Goal: Communication & Community: Participate in discussion

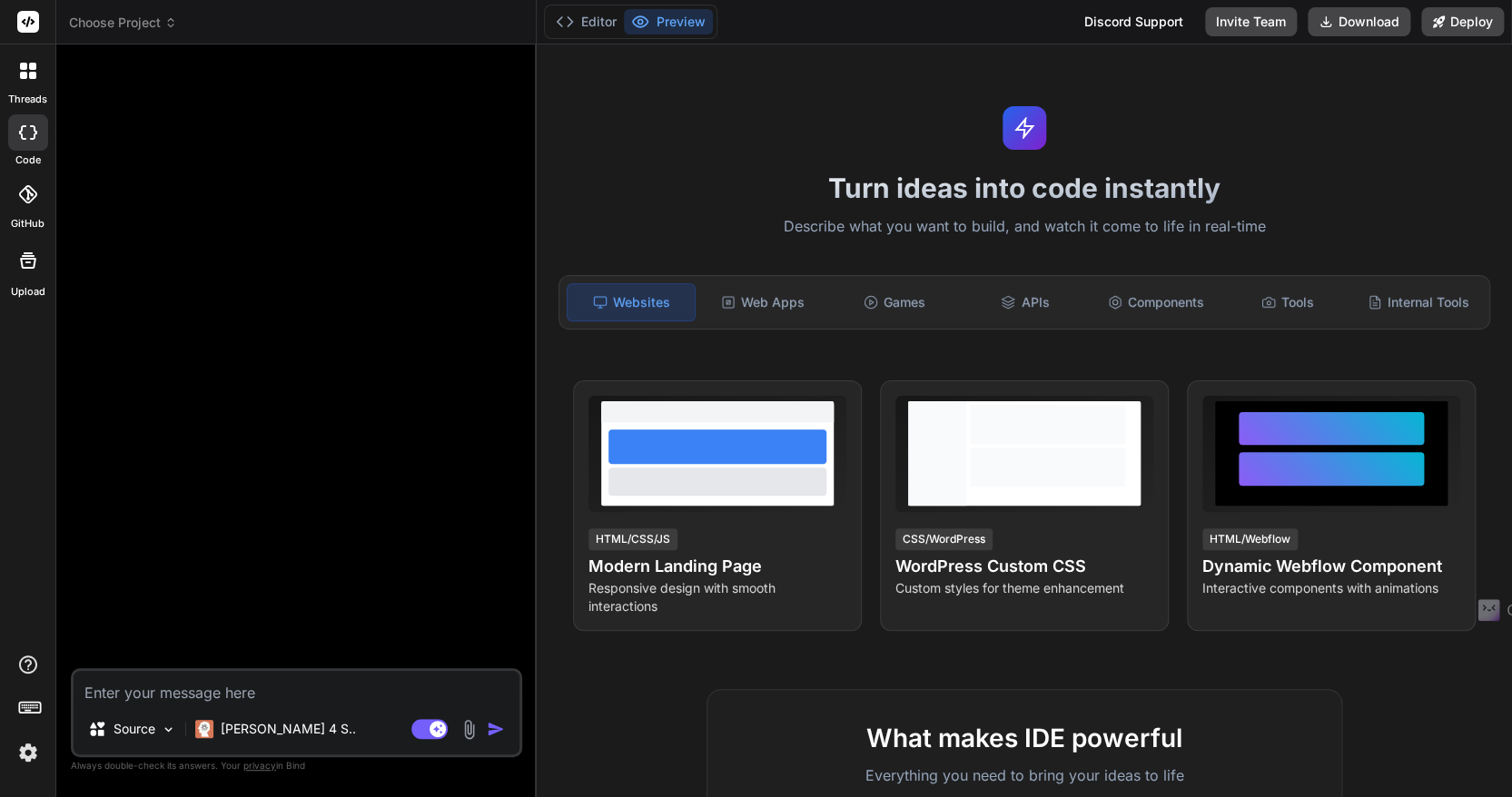
click at [208, 682] on textarea at bounding box center [296, 687] width 446 height 33
click at [165, 735] on img at bounding box center [168, 730] width 16 height 16
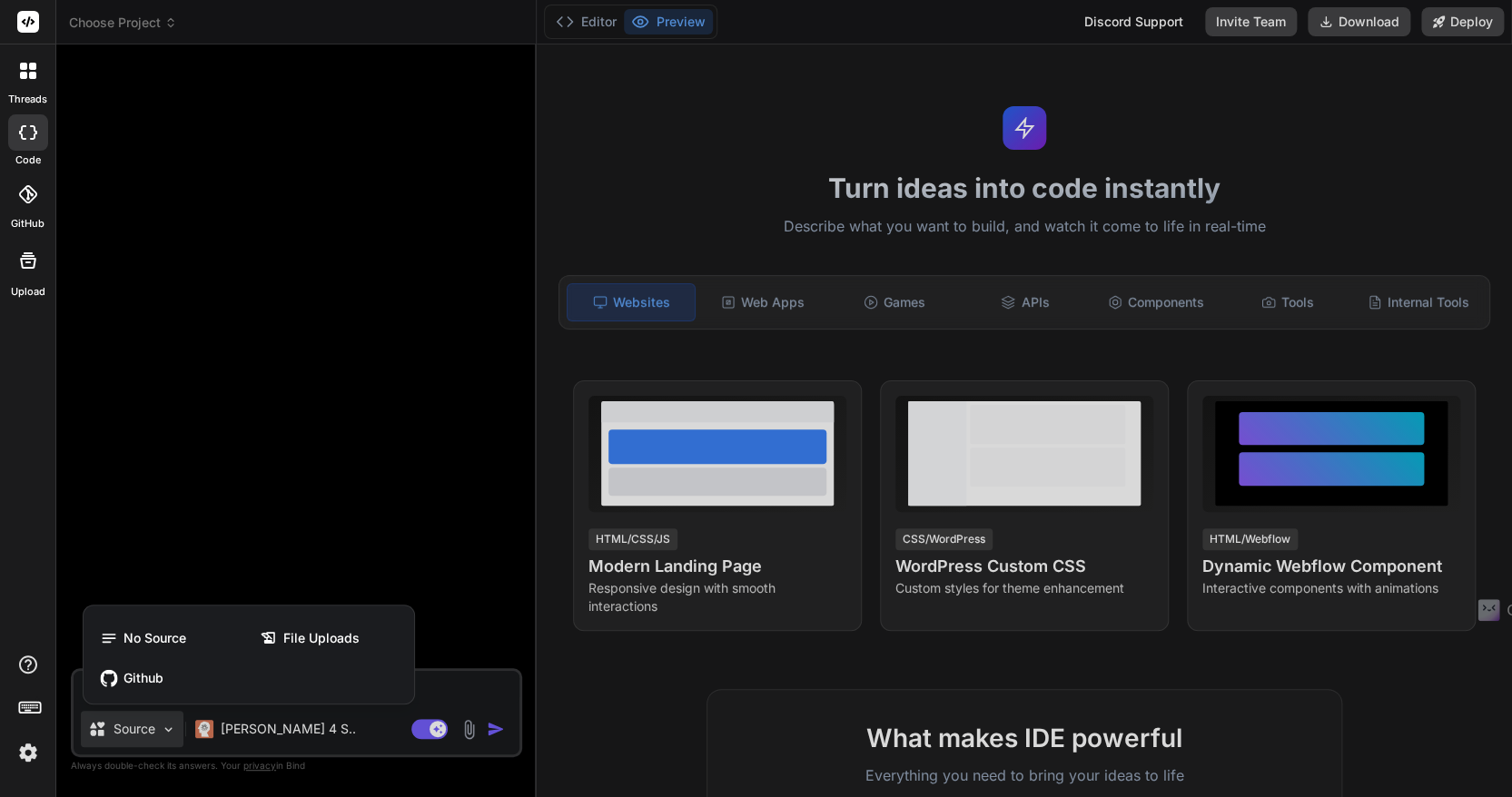
click at [165, 735] on div at bounding box center [756, 398] width 1512 height 797
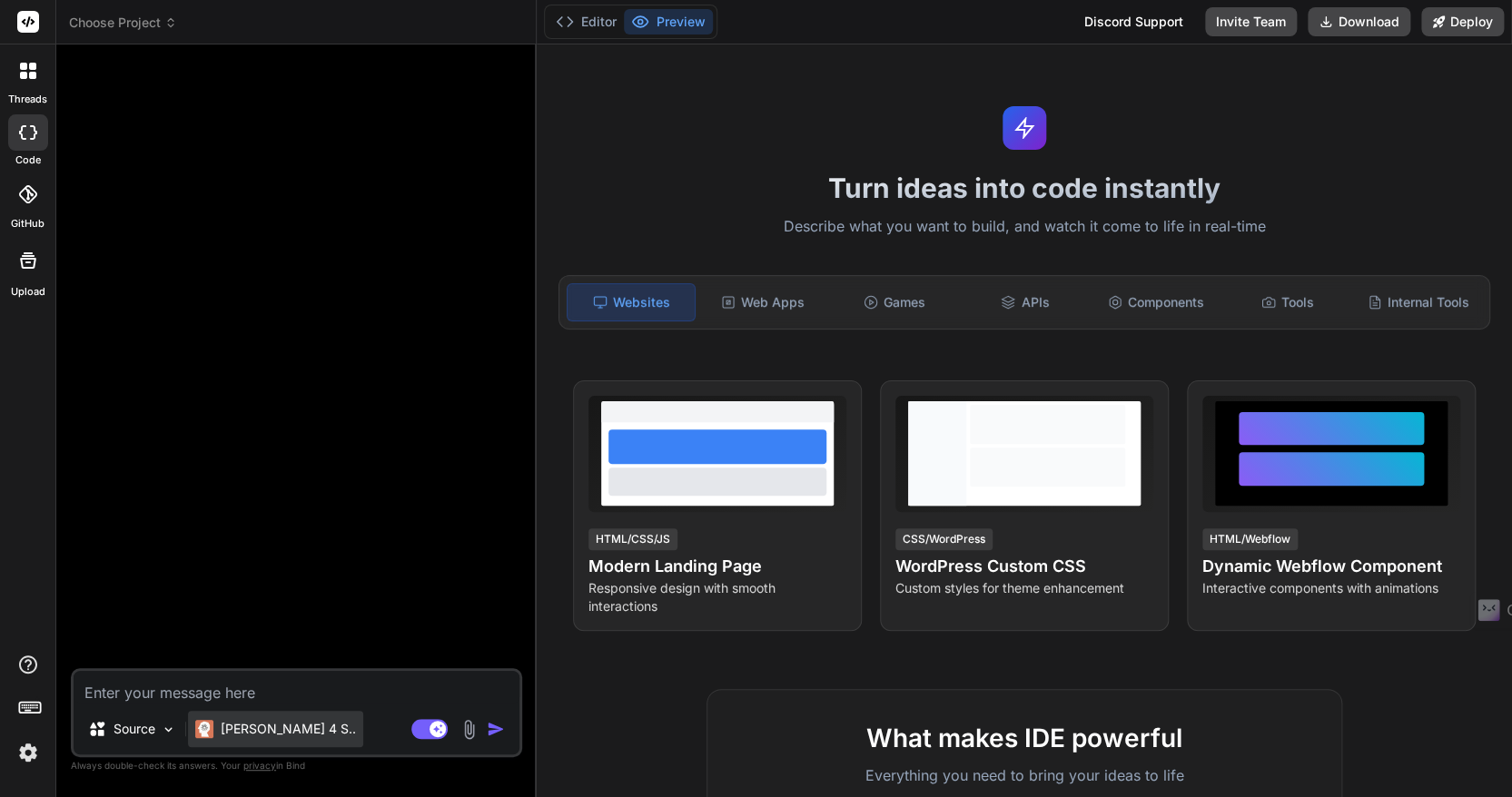
click at [273, 737] on p "[PERSON_NAME] 4 S.." at bounding box center [288, 729] width 135 height 18
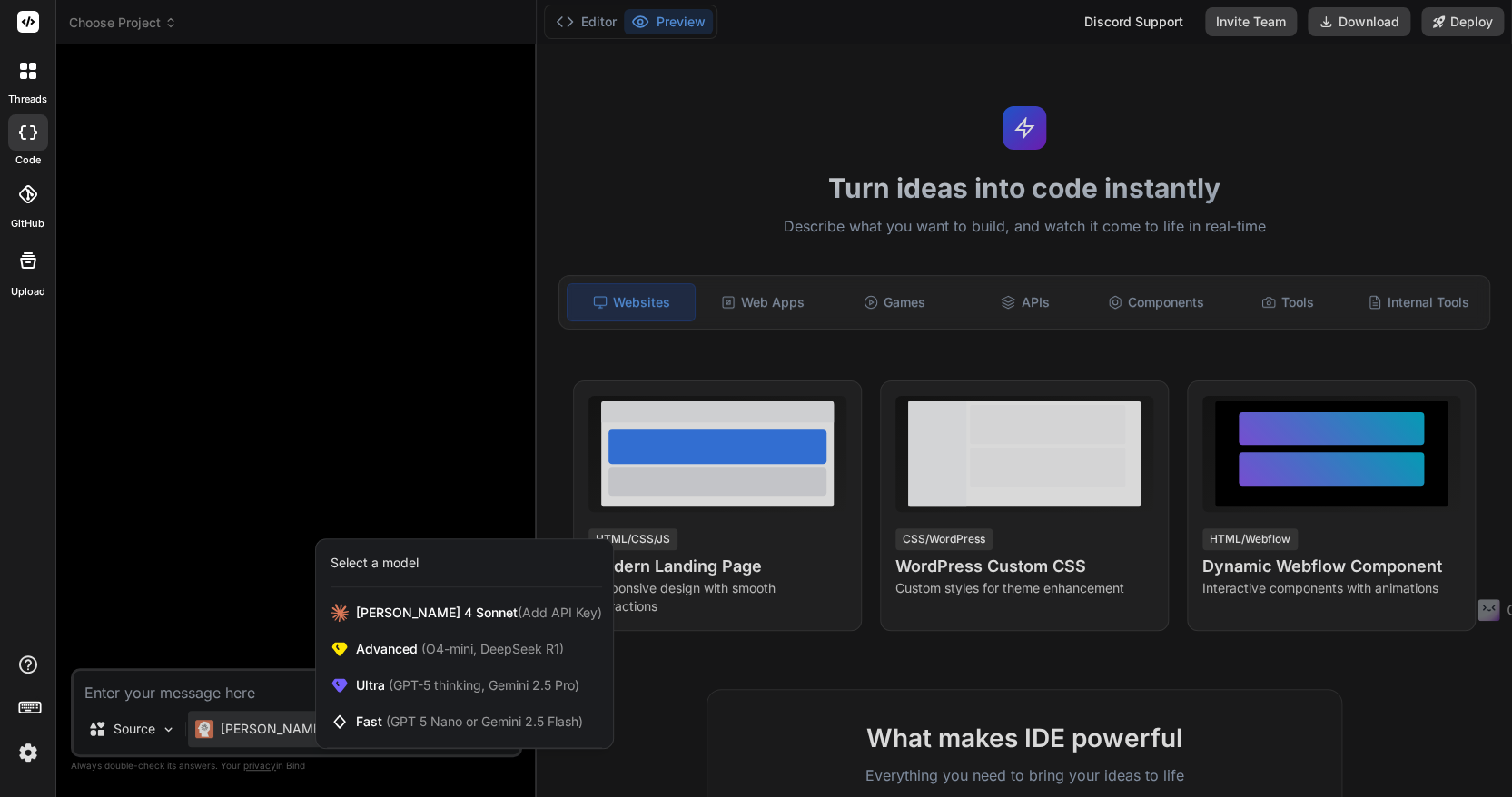
click at [208, 684] on div at bounding box center [756, 398] width 1512 height 797
type textarea "x"
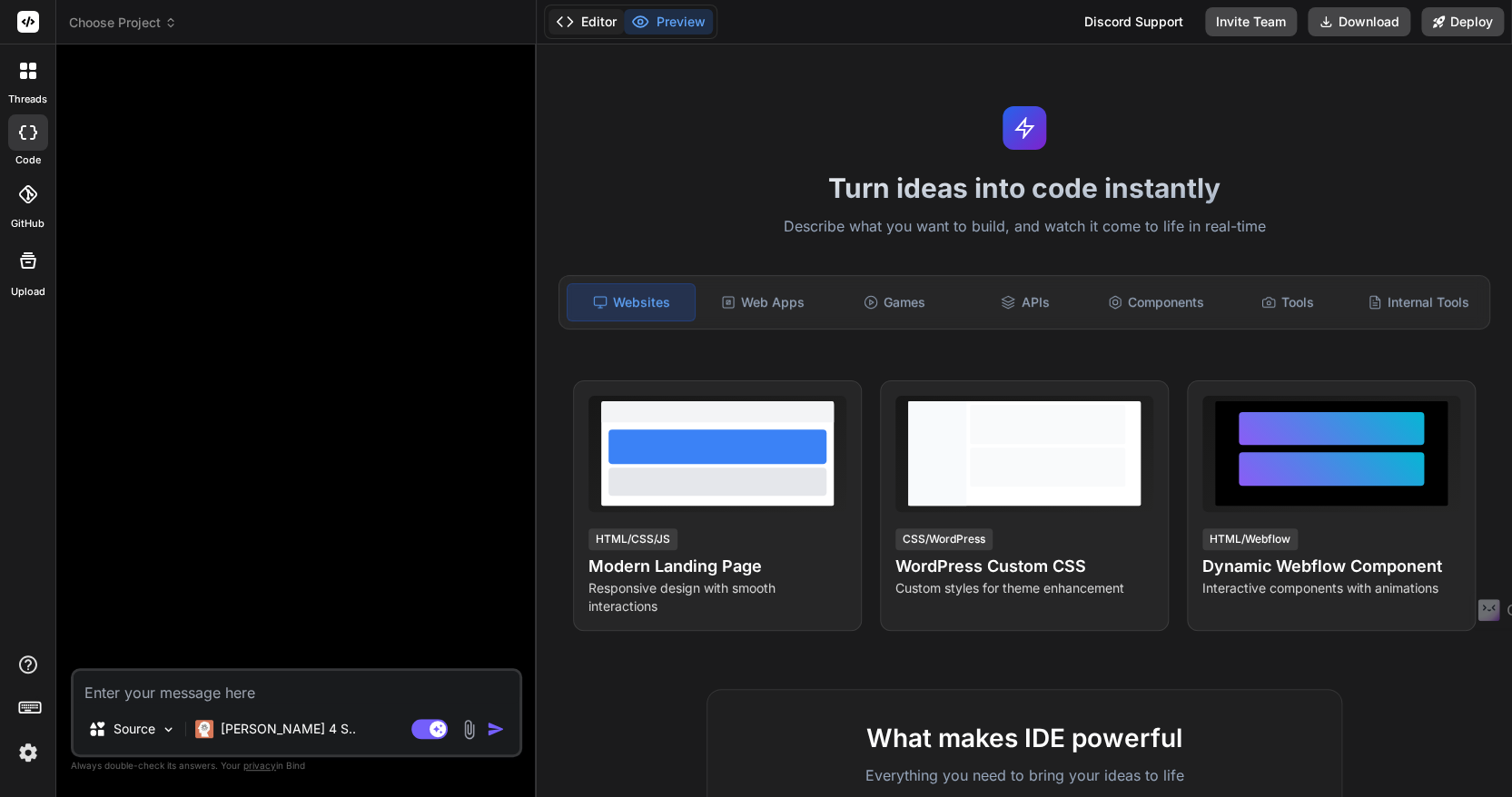
click at [590, 18] on button "Editor" at bounding box center [586, 22] width 76 height 26
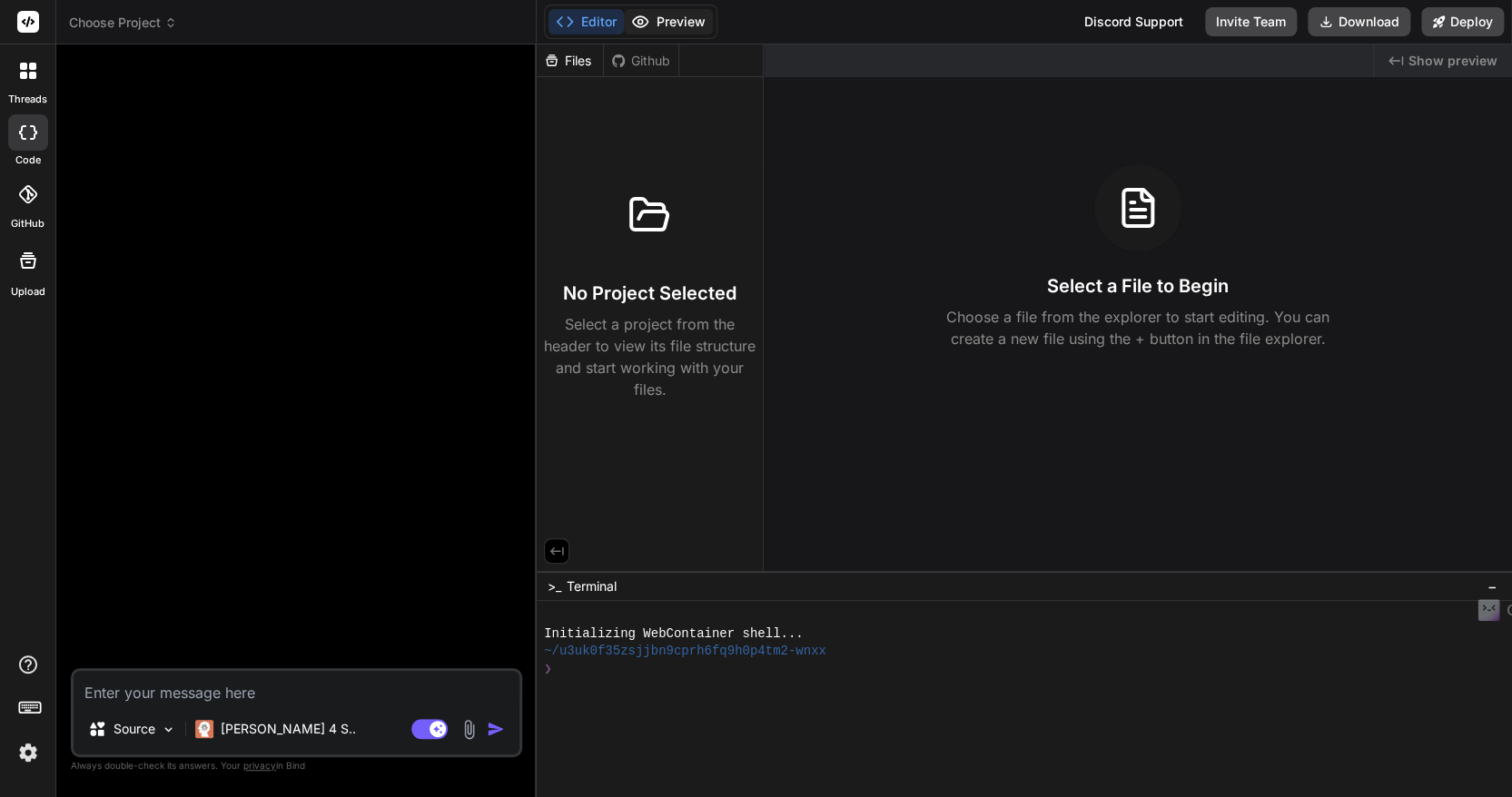
click at [669, 27] on button "Preview" at bounding box center [668, 22] width 89 height 26
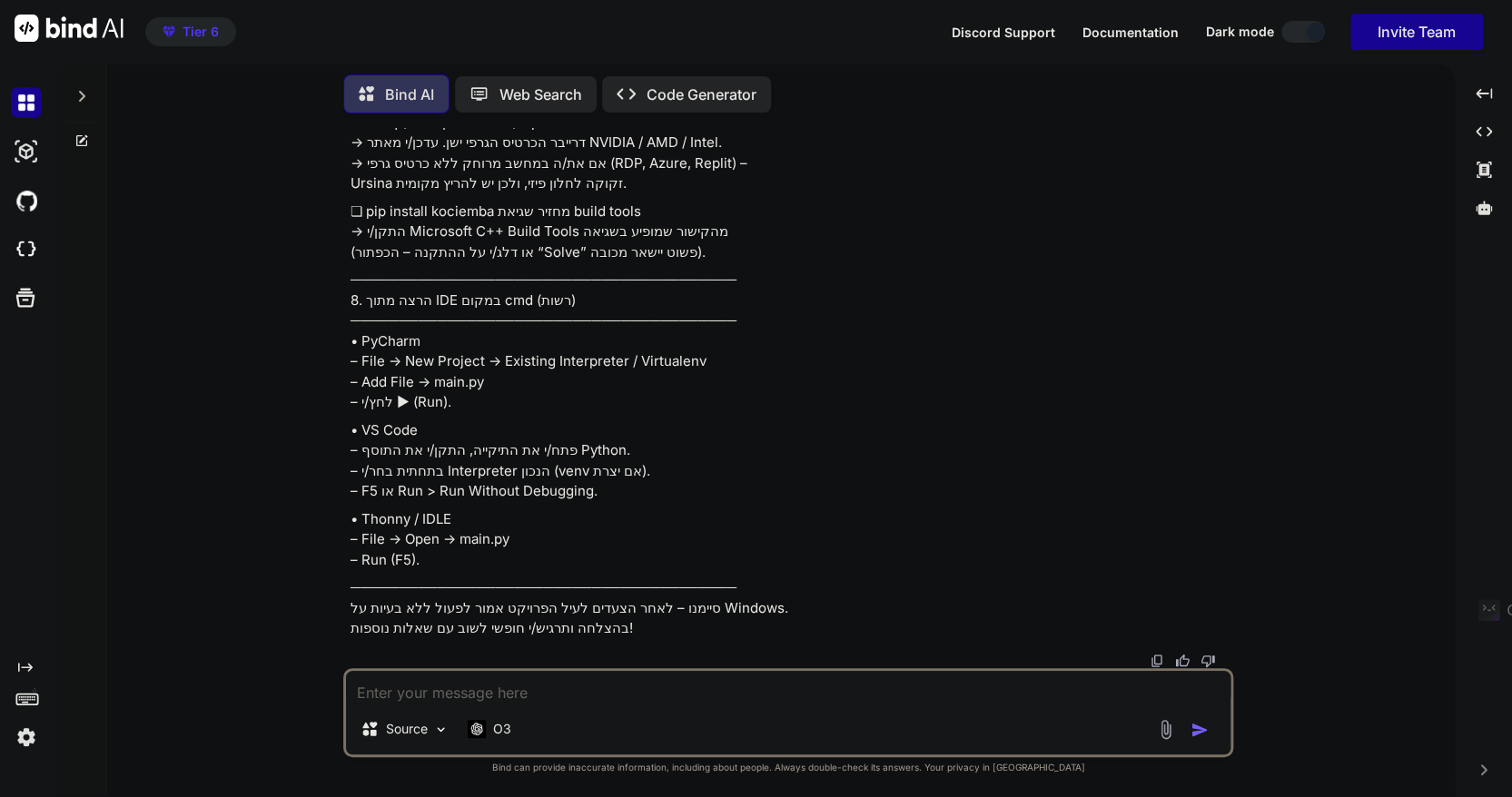
scroll to position [33716, 0]
type textarea "x"
click at [82, 91] on icon at bounding box center [82, 96] width 6 height 11
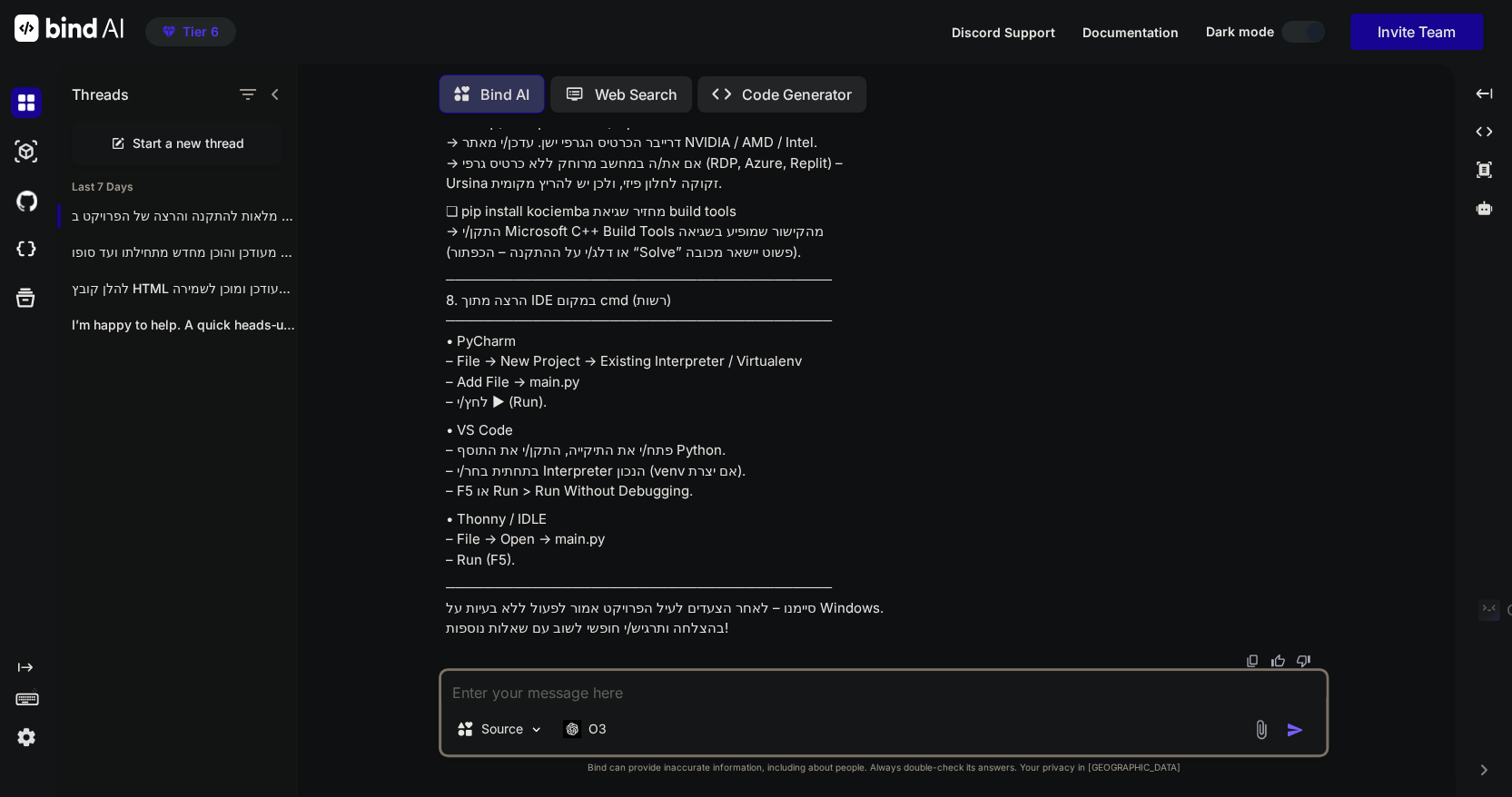
click at [28, 670] on icon "Created with Pixso." at bounding box center [25, 667] width 15 height 15
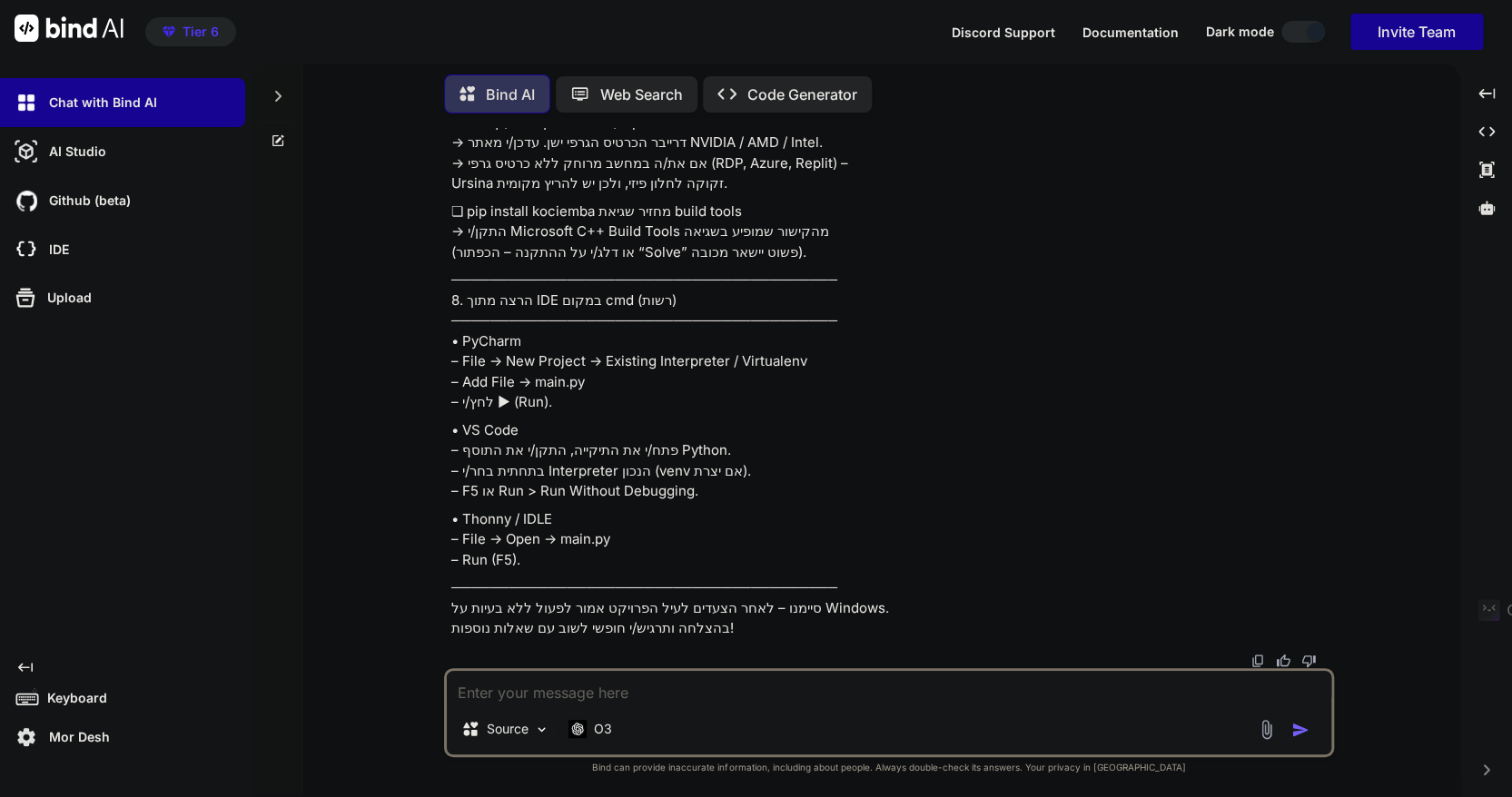
click at [25, 736] on img at bounding box center [26, 737] width 31 height 31
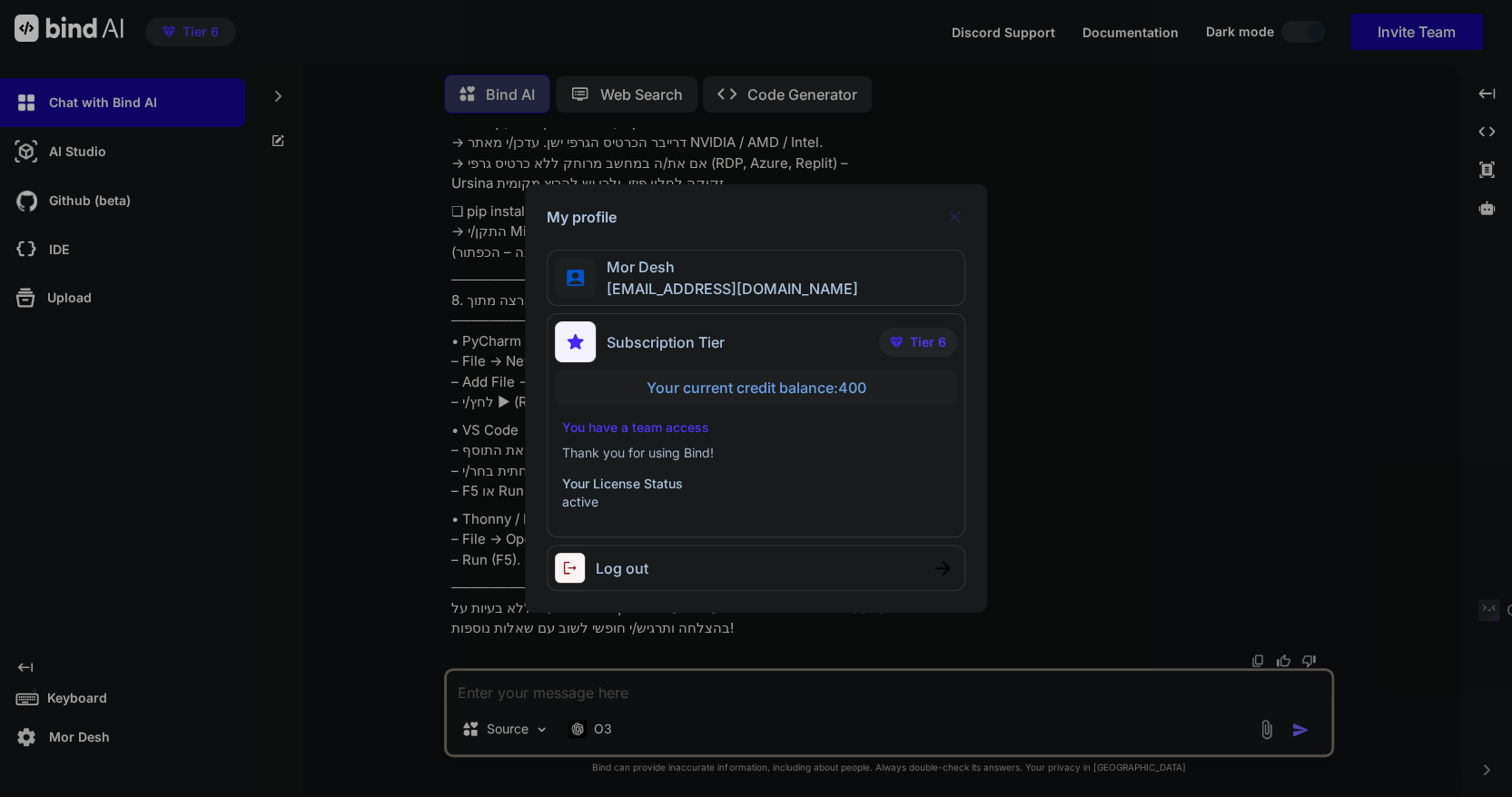
click at [952, 219] on img at bounding box center [954, 217] width 22 height 22
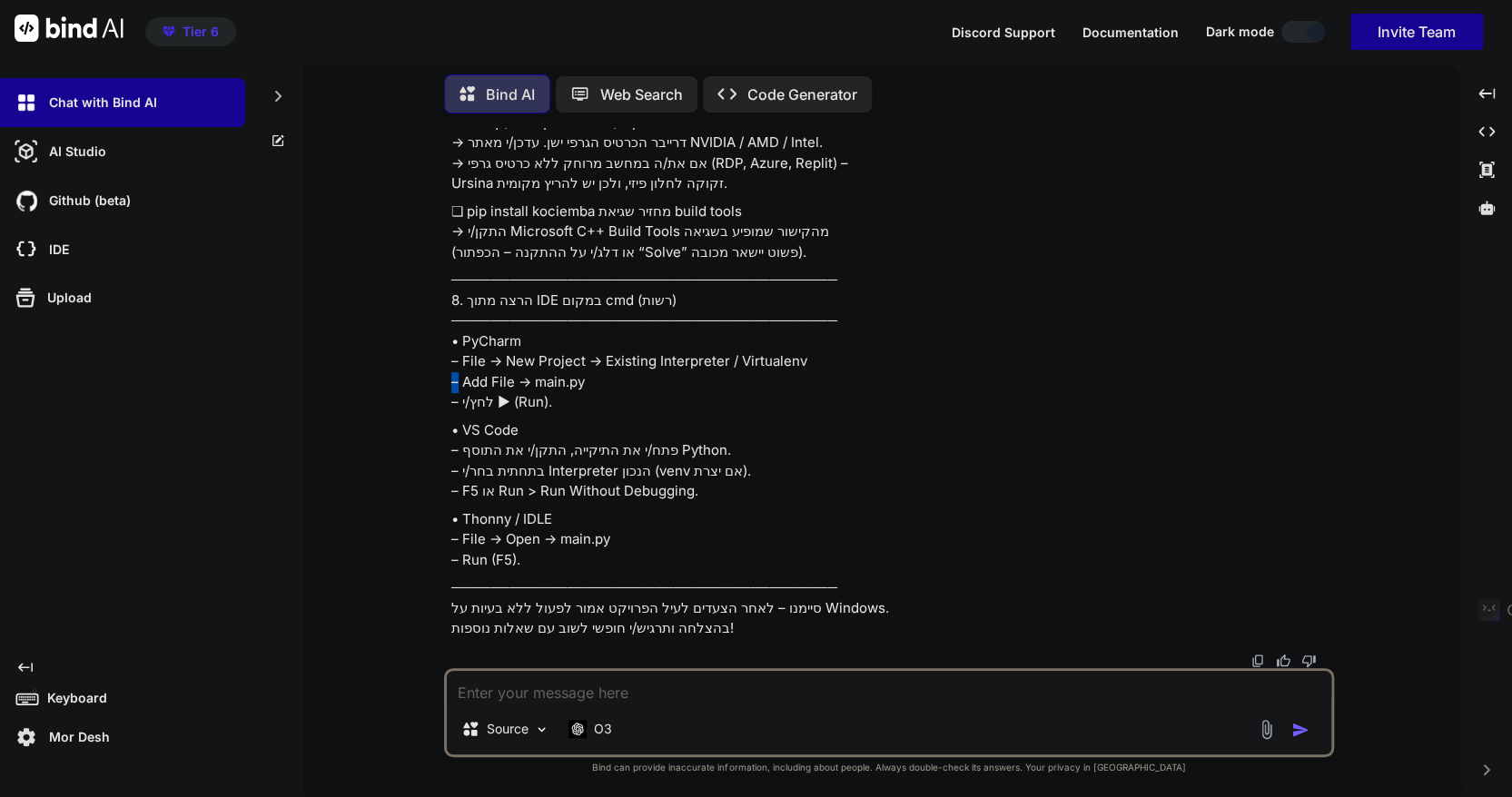
click at [952, 270] on p "──────────────────────────────────────── 8. הרצה מתוך IDE במקום cmd (רשות) ────…" at bounding box center [890, 342] width 879 height 144
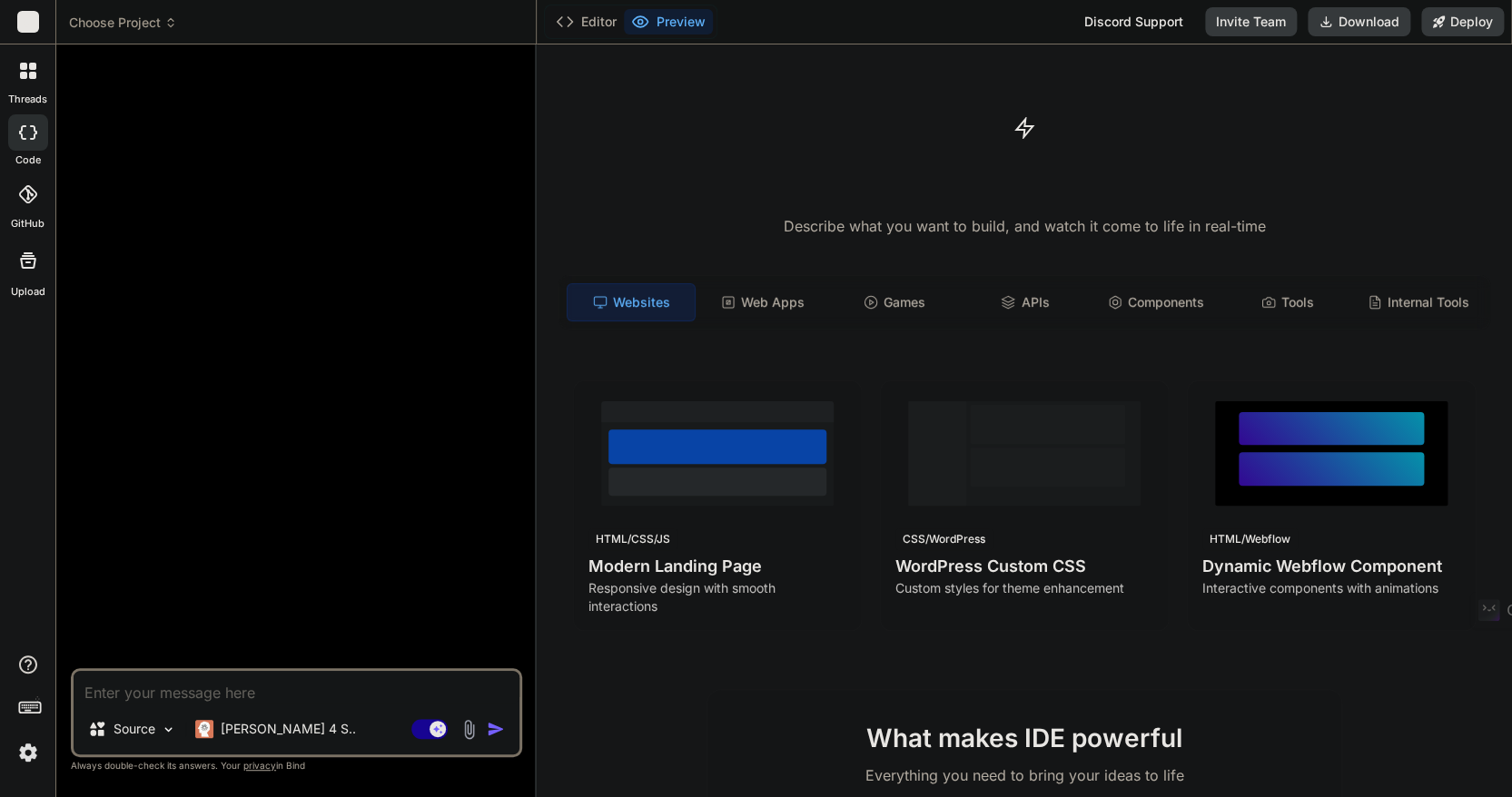
click at [29, 76] on icon at bounding box center [32, 75] width 7 height 7
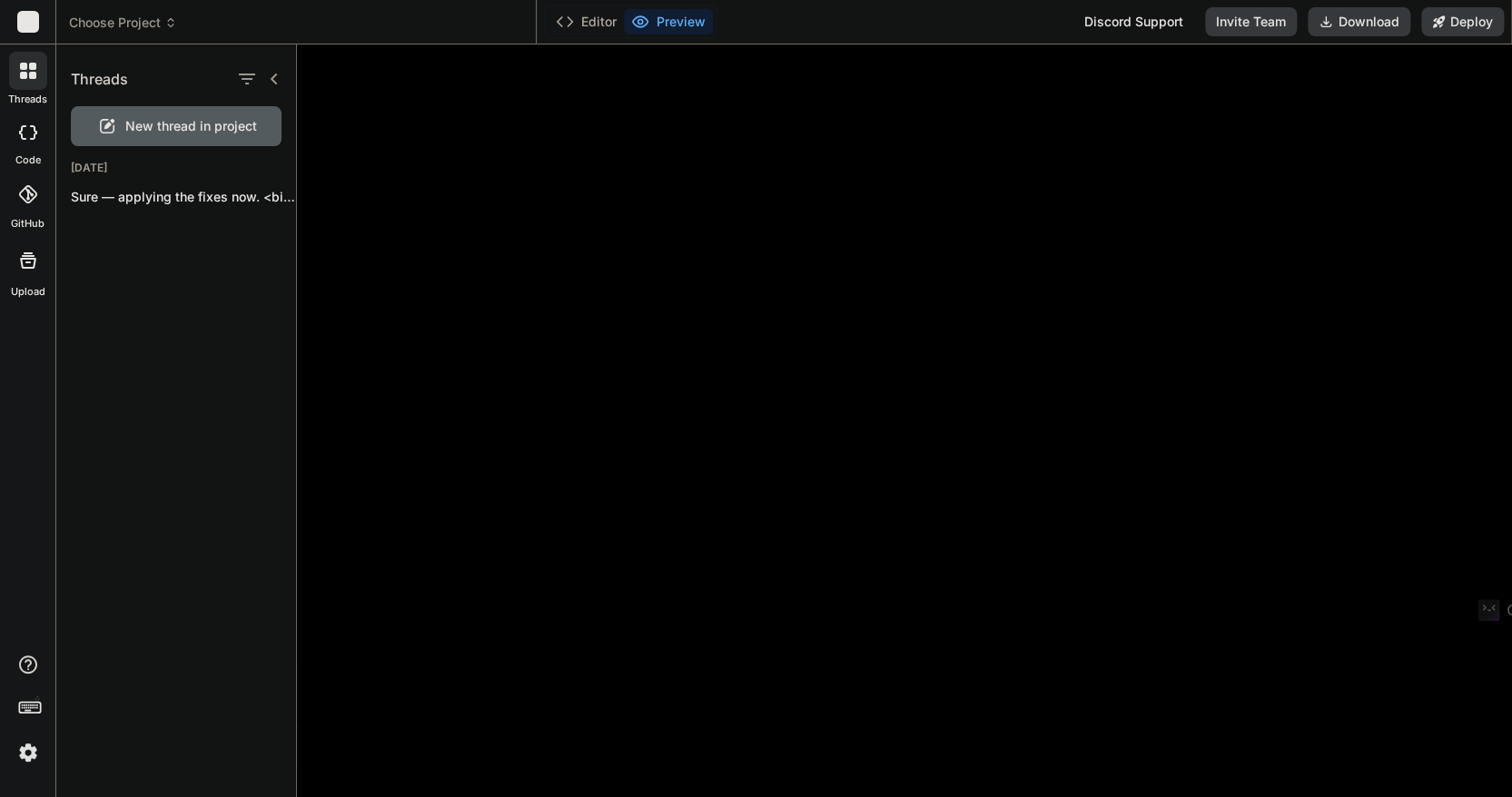
click at [191, 123] on span "New thread in project" at bounding box center [191, 126] width 132 height 18
click at [191, 123] on div "New thread in project" at bounding box center [176, 126] width 211 height 40
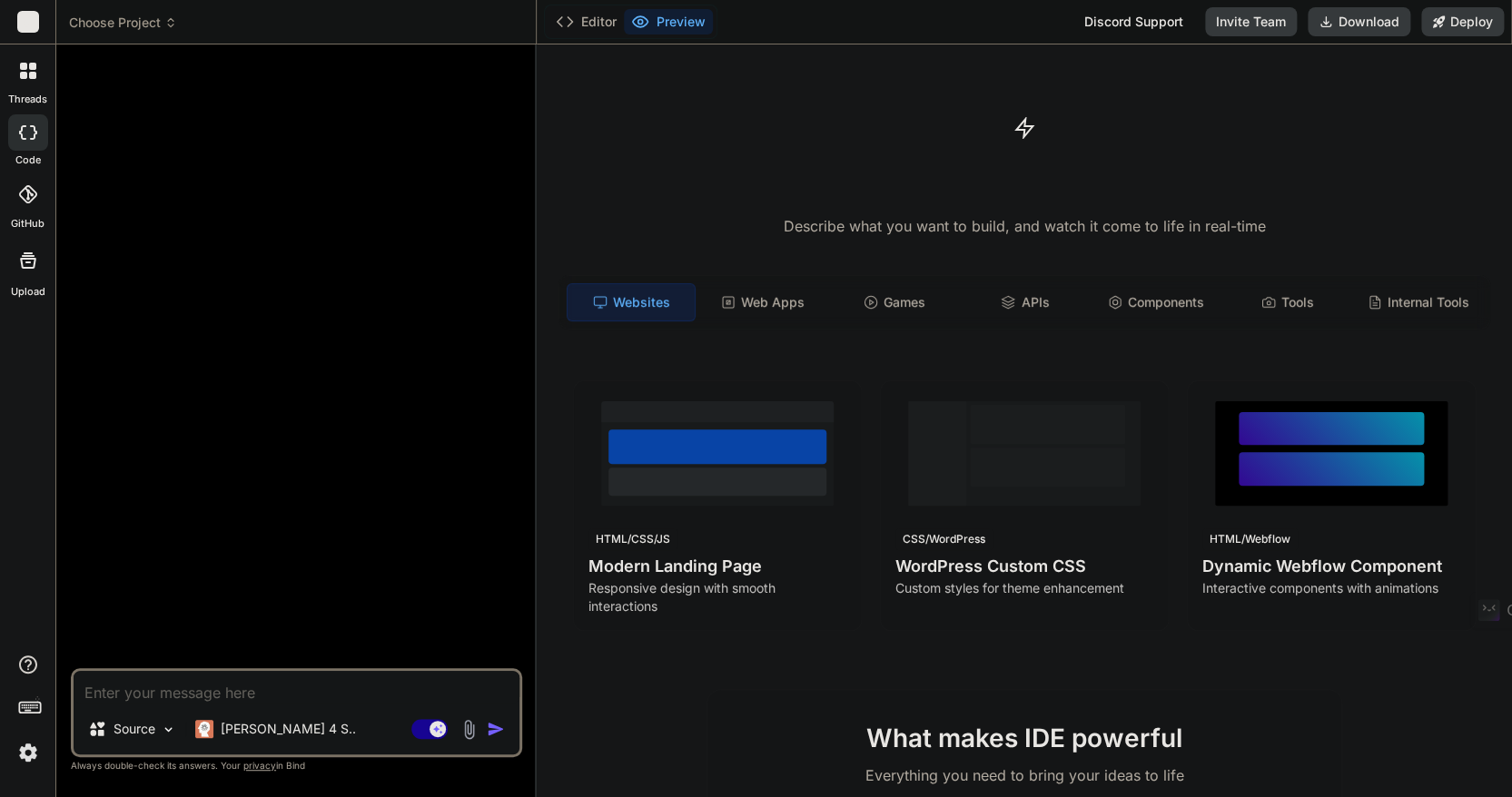
click at [34, 80] on div at bounding box center [28, 71] width 38 height 38
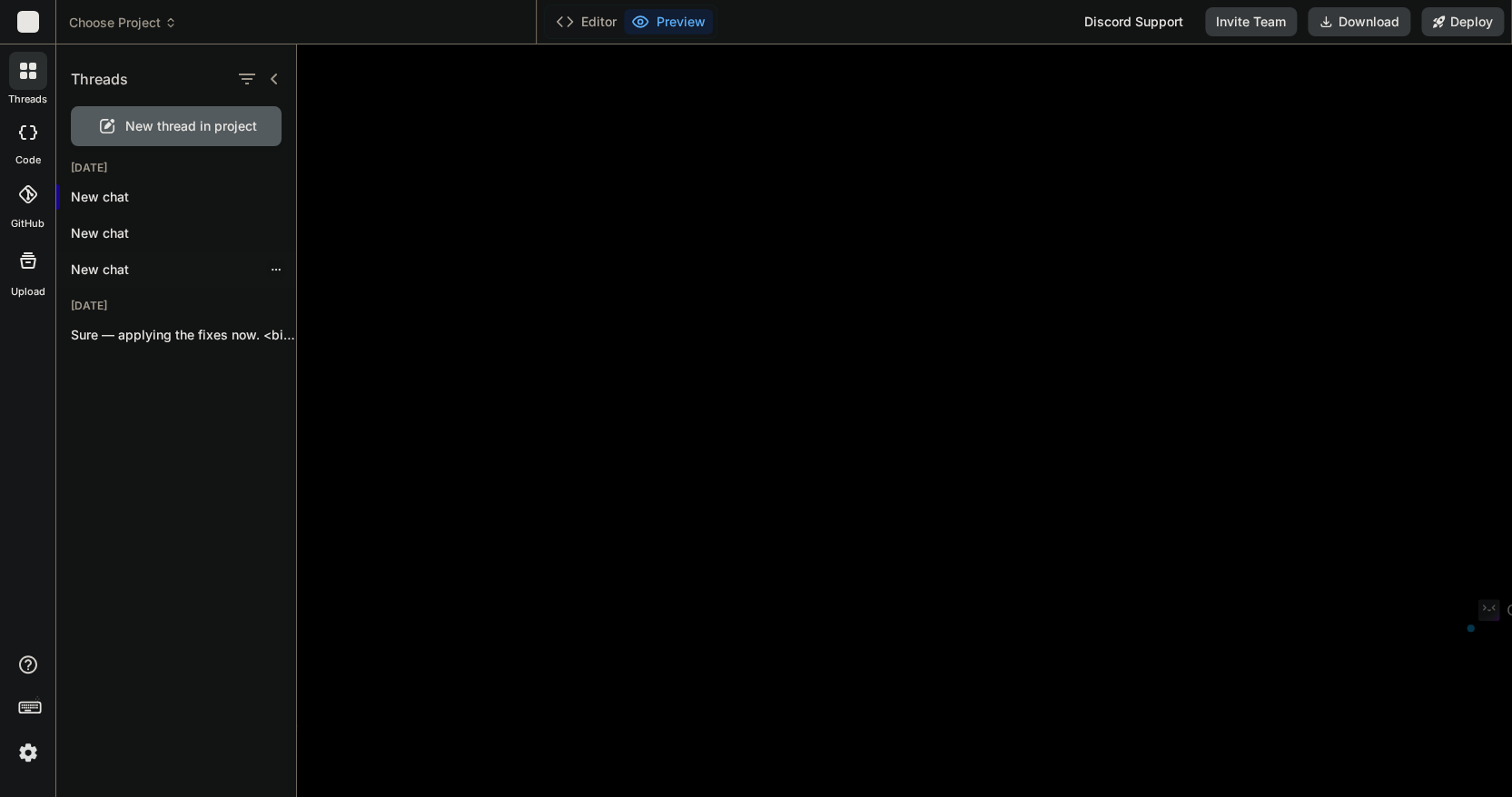
click at [99, 266] on p "New chat" at bounding box center [183, 270] width 226 height 18
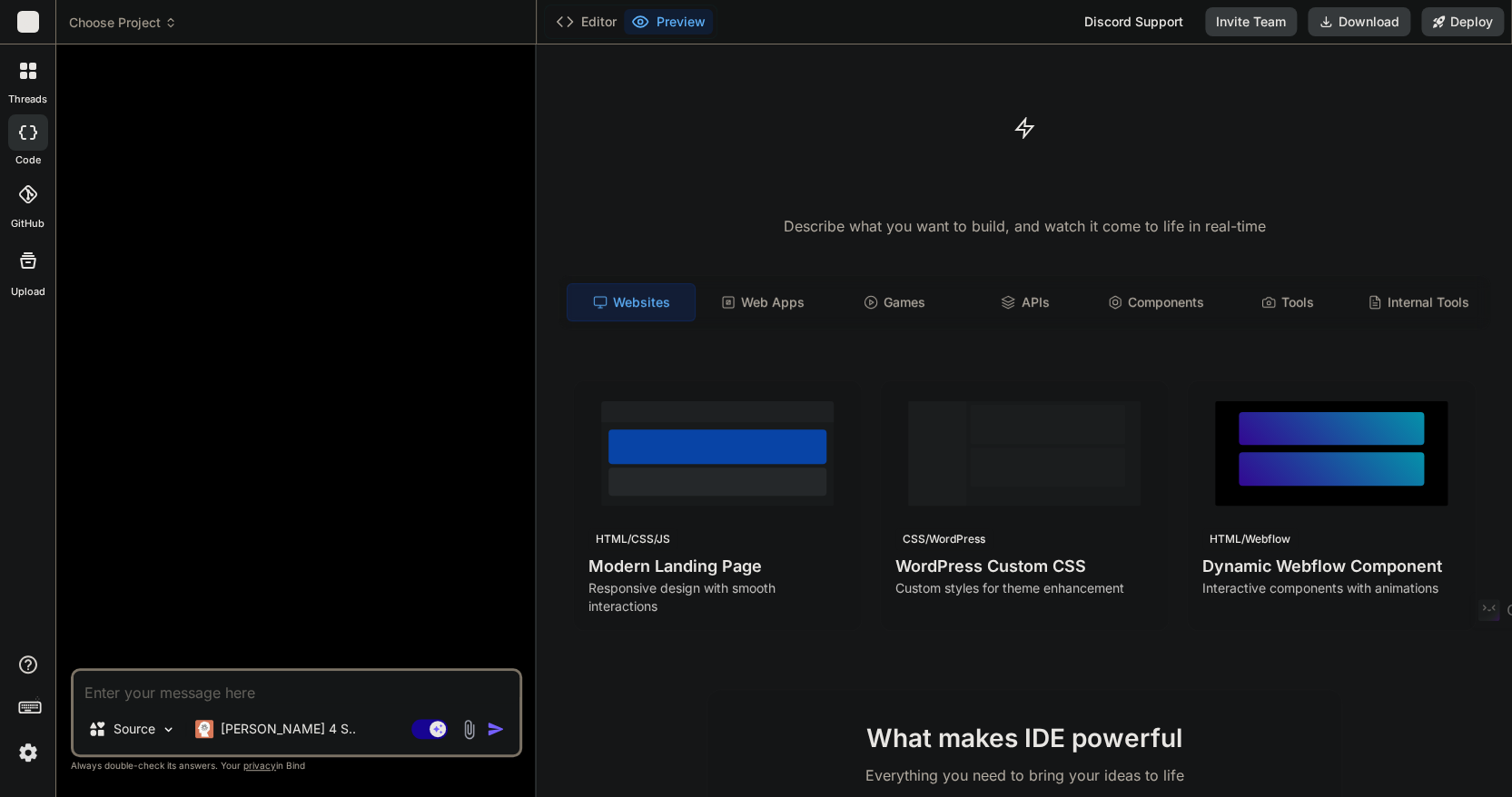
scroll to position [172, 0]
click at [35, 67] on div at bounding box center [28, 71] width 38 height 38
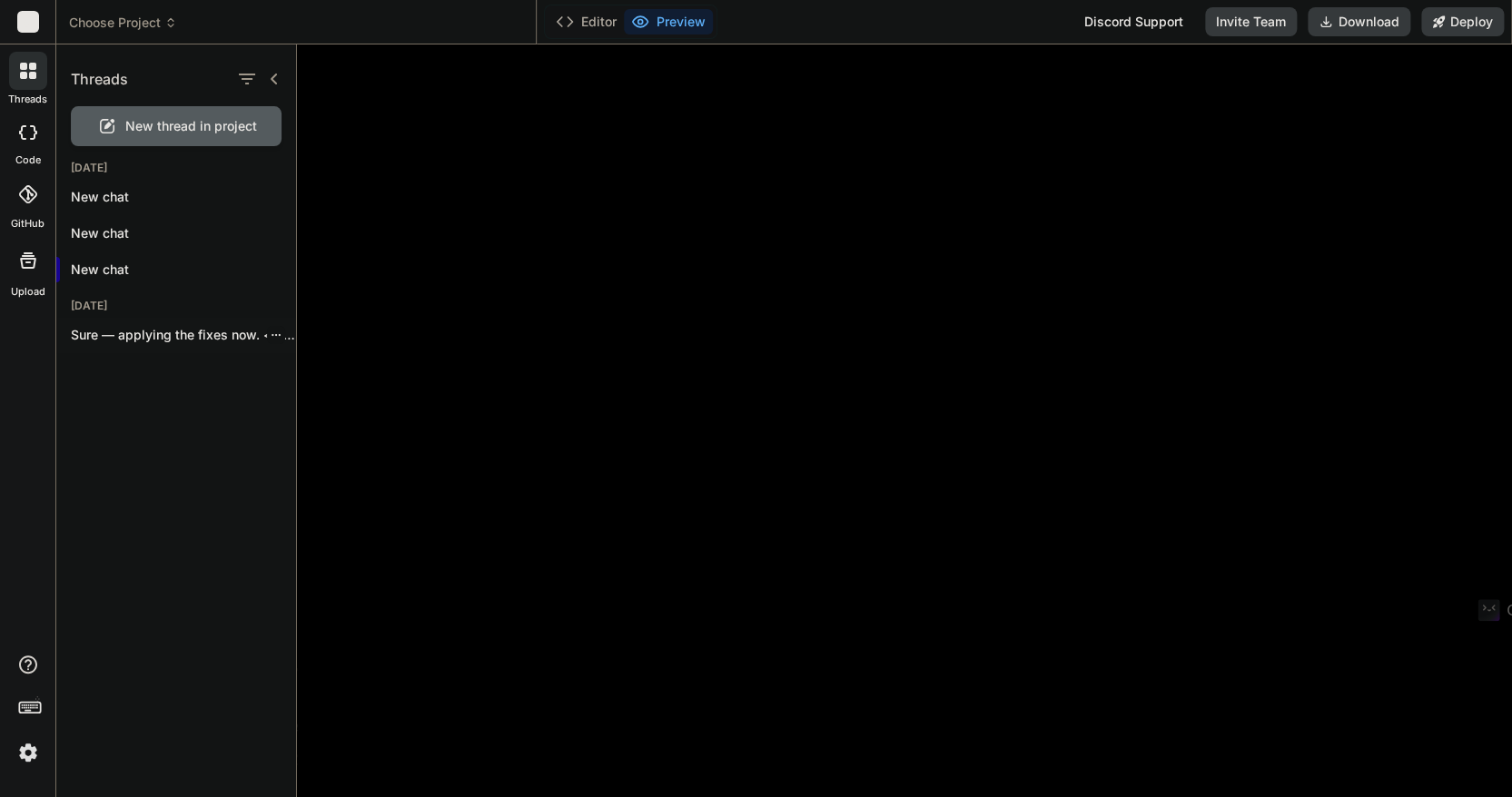
click at [160, 330] on p "Sure — applying the fixes now. <bindArtifact..." at bounding box center [183, 335] width 226 height 18
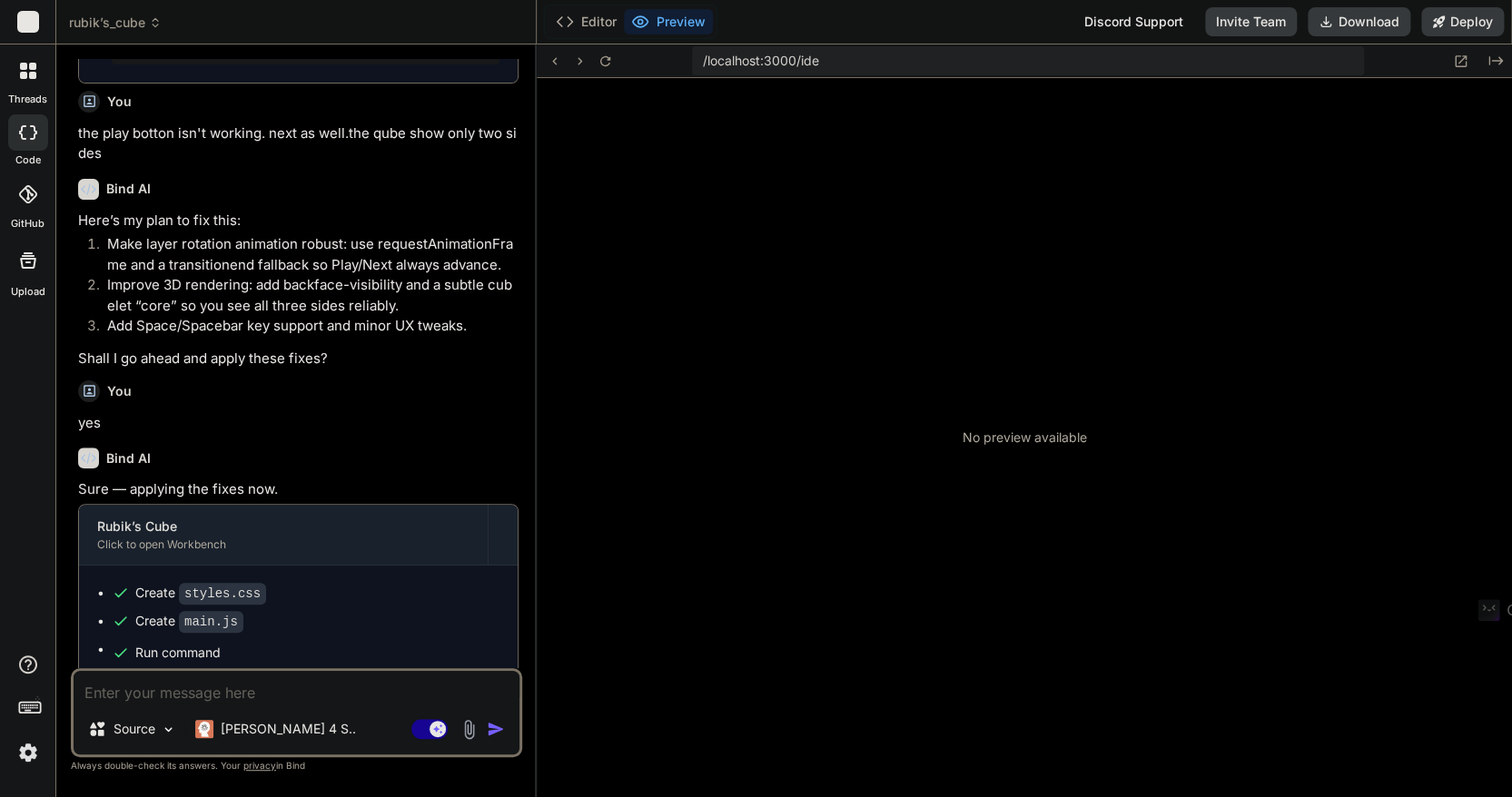
scroll to position [780, 0]
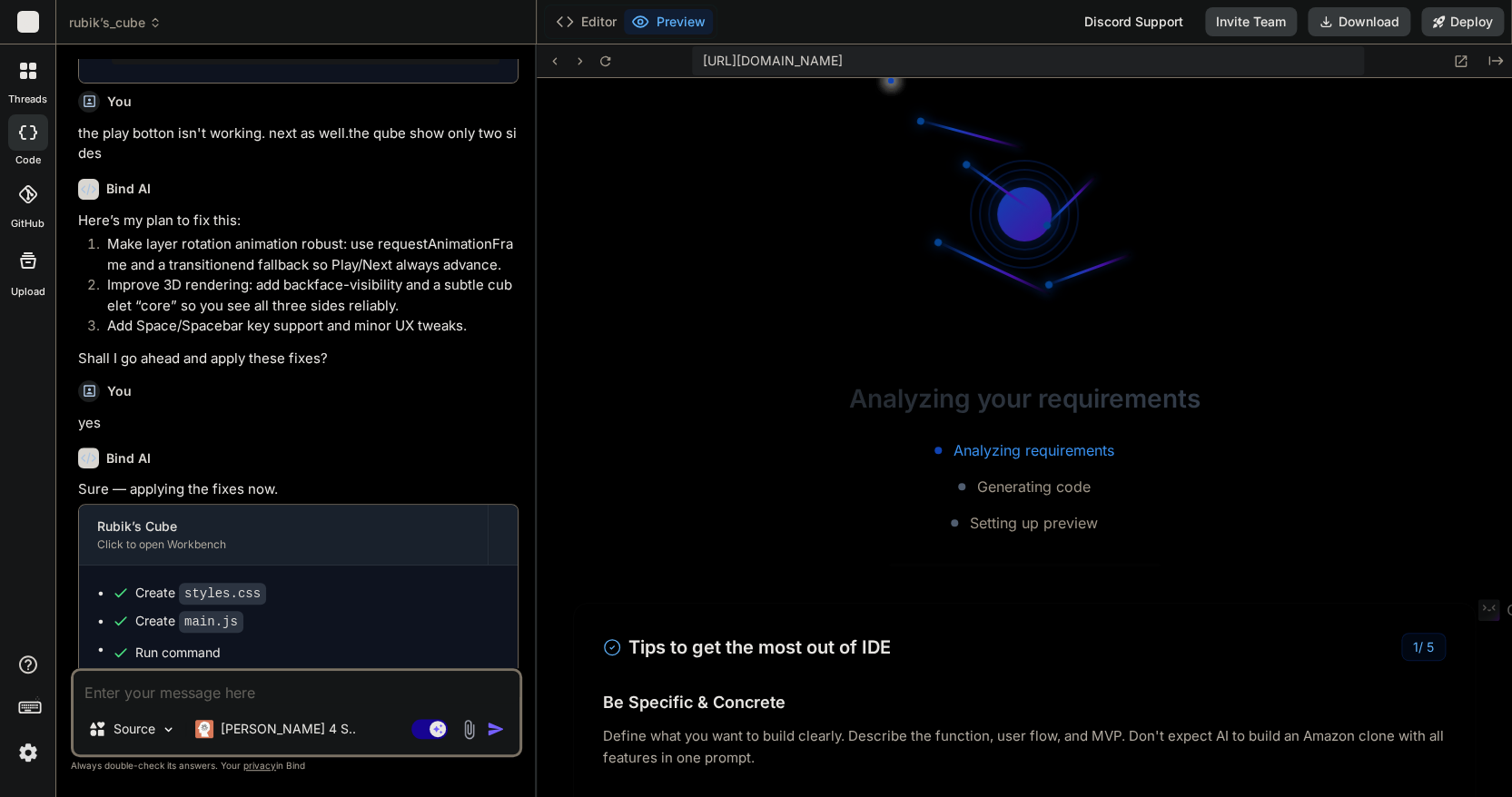
type textarea "x"
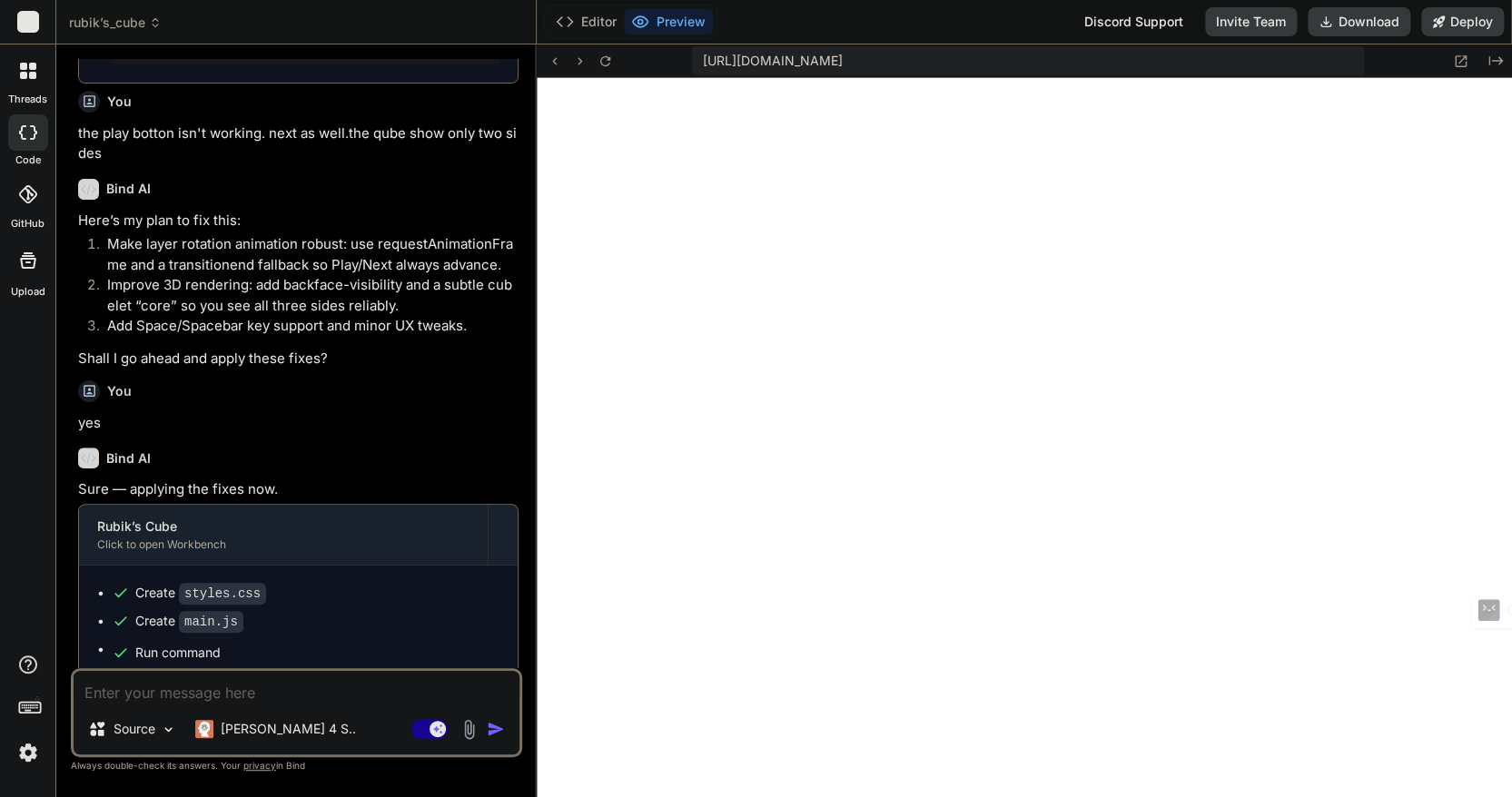
scroll to position [918, 0]
